Goal: Transaction & Acquisition: Purchase product/service

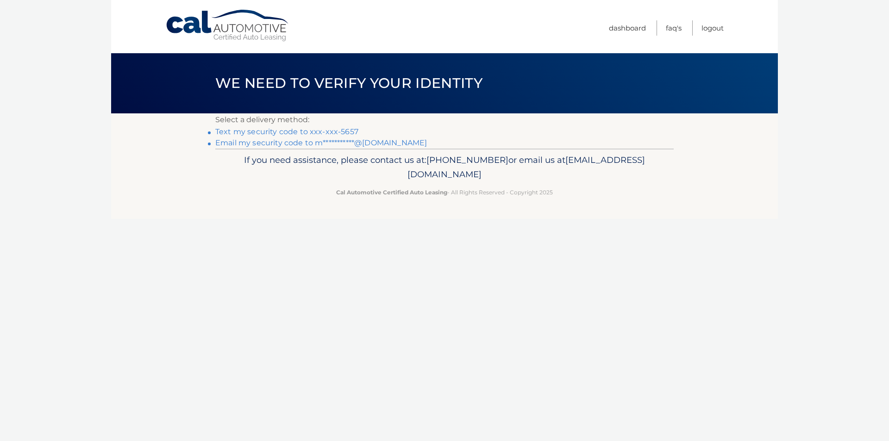
click at [243, 131] on link "Text my security code to xxx-xxx-5657" at bounding box center [286, 131] width 143 height 9
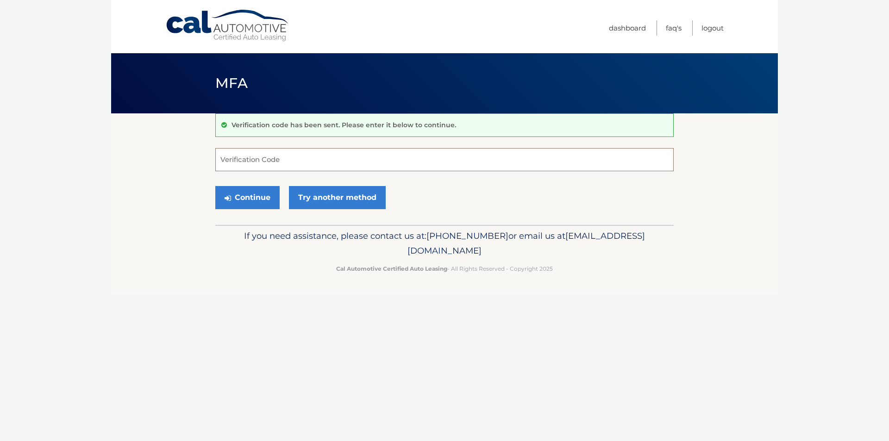
click at [236, 153] on input "Verification Code" at bounding box center [444, 159] width 458 height 23
type input "106241"
click at [240, 197] on button "Continue" at bounding box center [247, 197] width 64 height 23
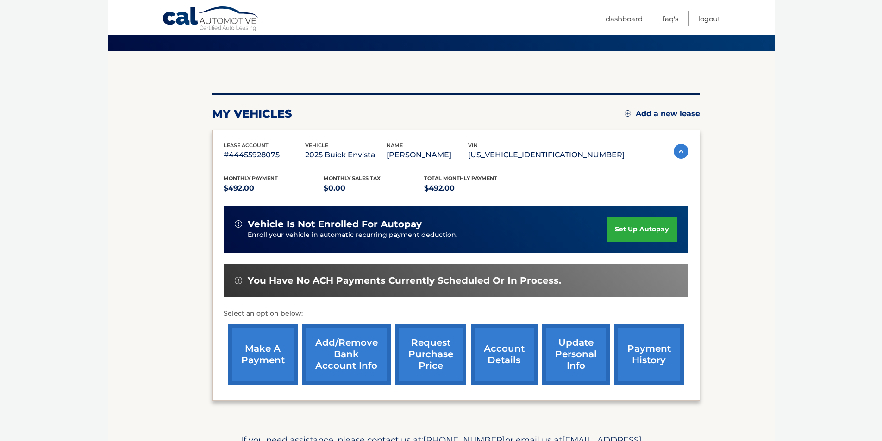
scroll to position [120, 0]
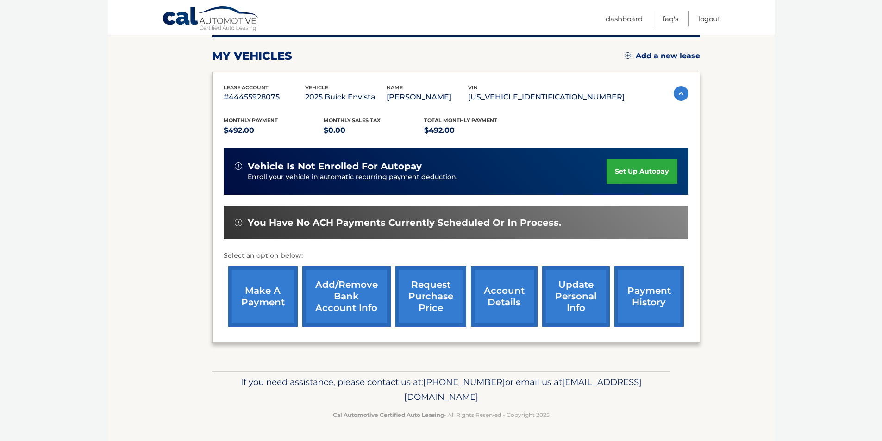
click at [255, 295] on link "make a payment" at bounding box center [262, 296] width 69 height 61
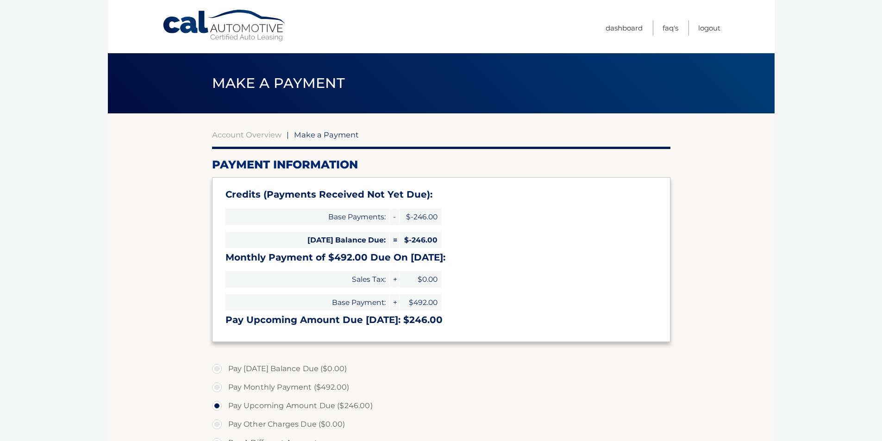
select select "ZjEwOTNmNzUtZTVhNy00OGQ0LWFmNjItZTQ0MDJjZTM4NTkz"
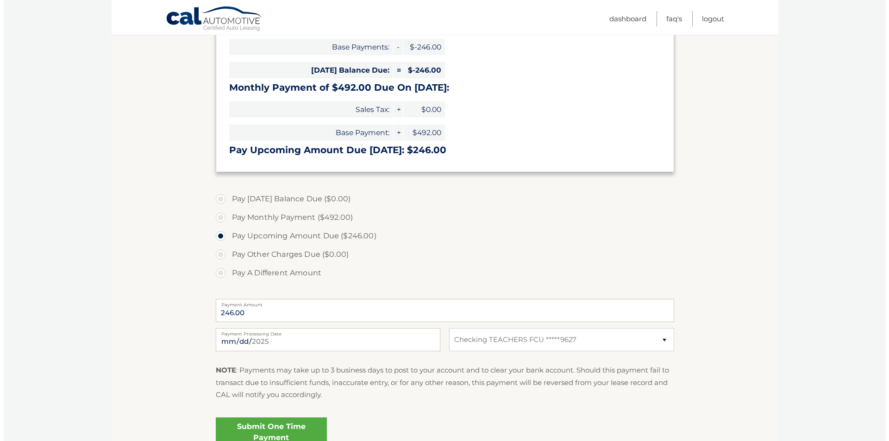
scroll to position [185, 0]
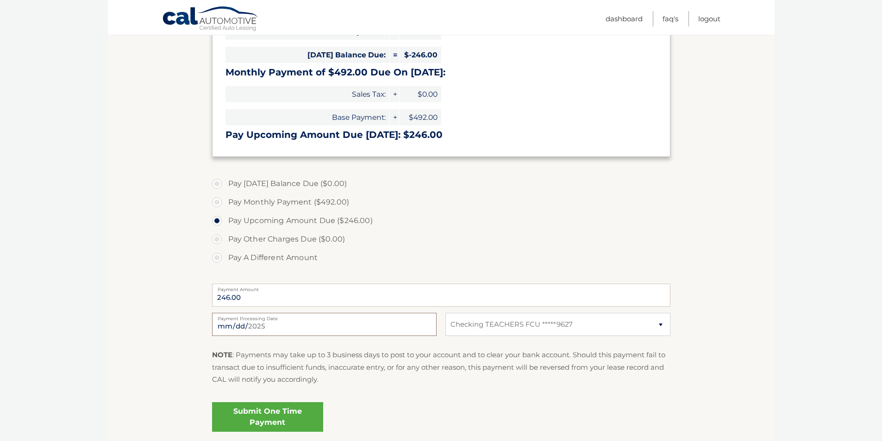
click at [275, 326] on input "2025-09-23" at bounding box center [324, 324] width 224 height 23
type input "2025-09-26"
click at [268, 413] on link "Submit One Time Payment" at bounding box center [267, 417] width 111 height 30
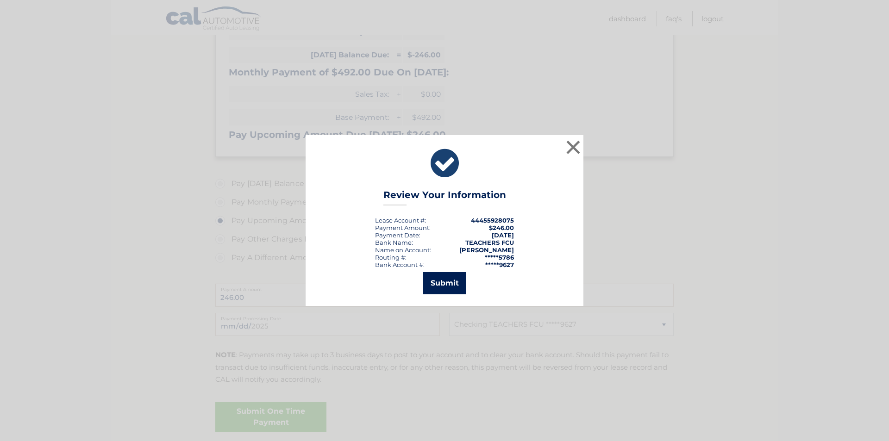
click at [448, 284] on button "Submit" at bounding box center [444, 283] width 43 height 22
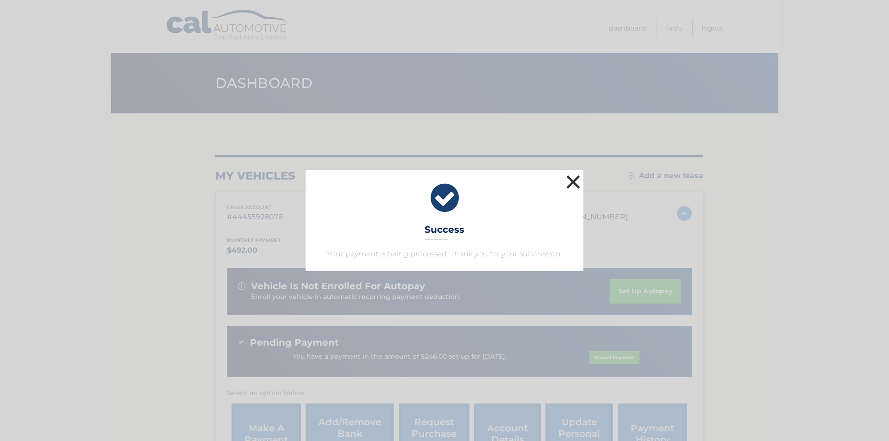
click at [572, 178] on button "×" at bounding box center [573, 182] width 19 height 19
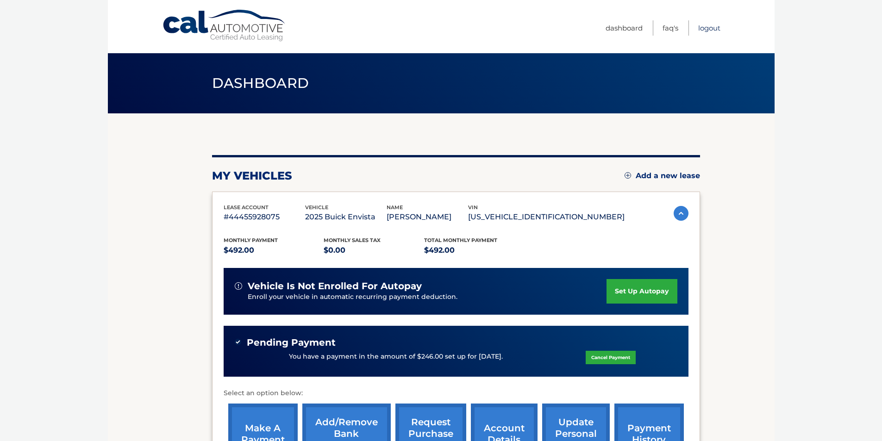
click at [709, 27] on link "Logout" at bounding box center [709, 27] width 22 height 15
